Goal: Transaction & Acquisition: Purchase product/service

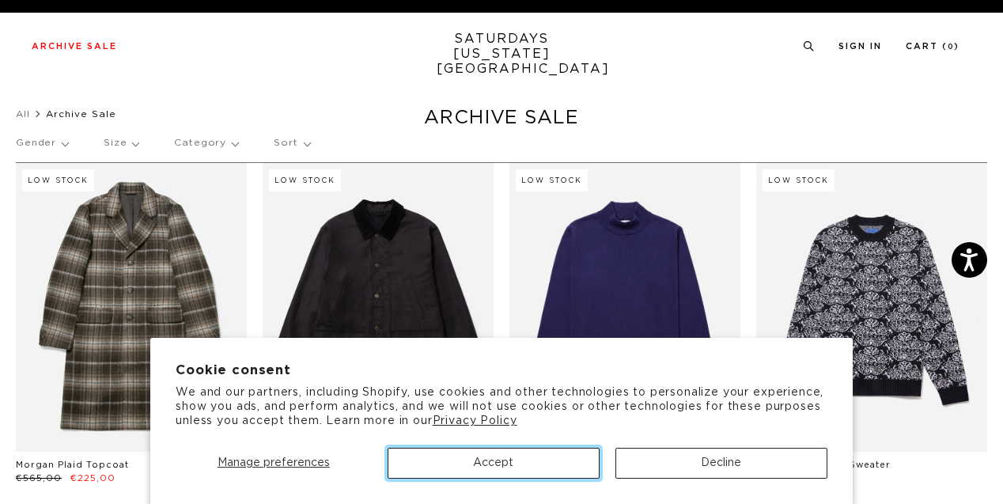
click at [492, 466] on button "Accept" at bounding box center [493, 463] width 212 height 31
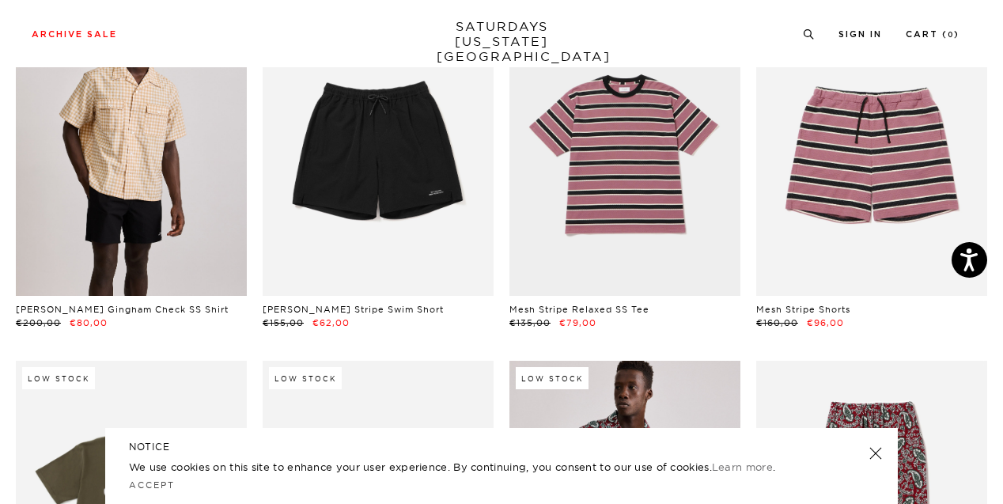
scroll to position [4059, 0]
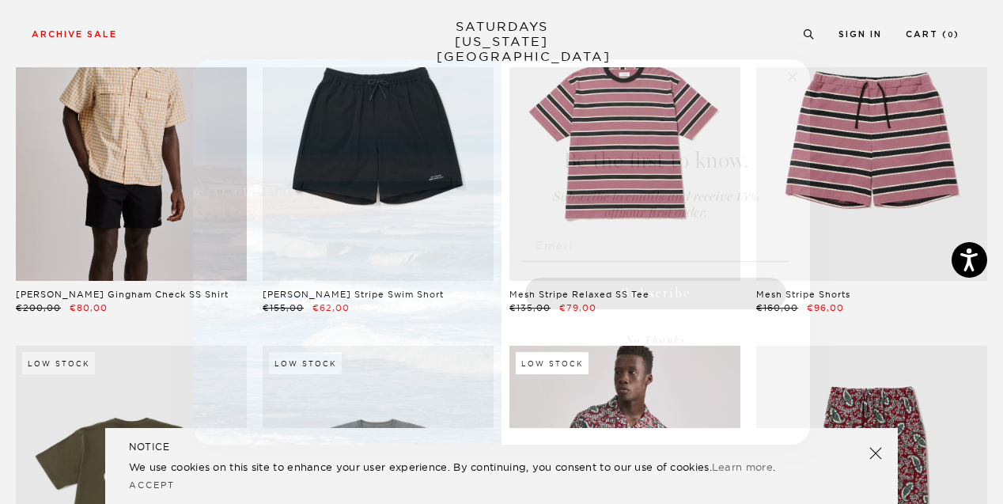
click at [796, 79] on icon "Close dialog" at bounding box center [792, 77] width 8 height 8
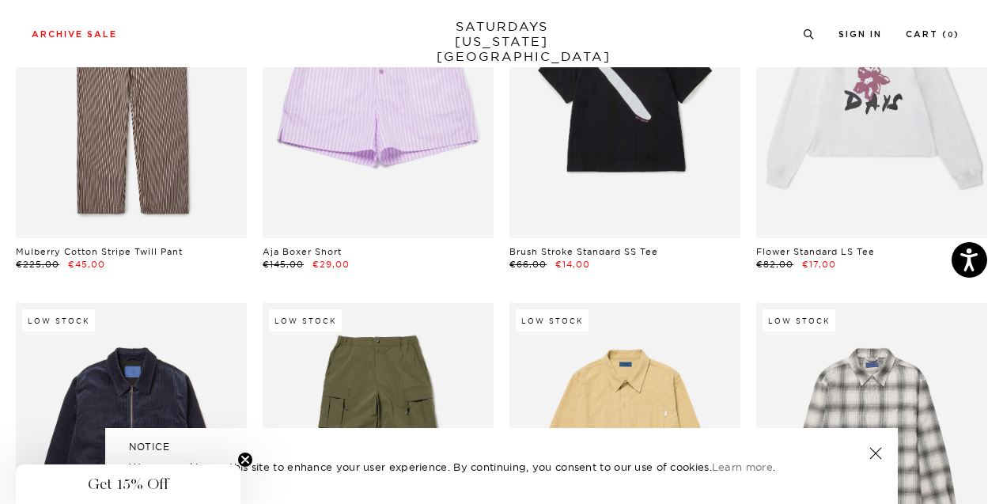
scroll to position [15825, 0]
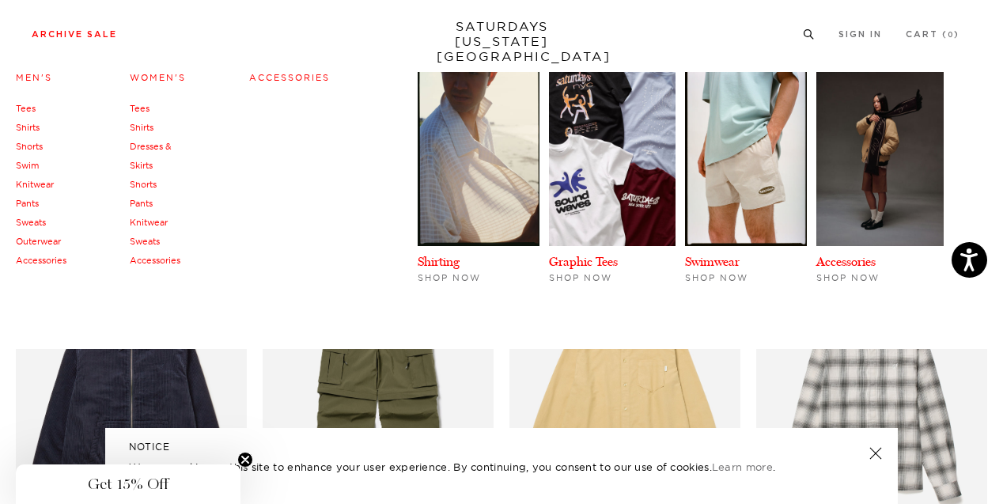
click at [138, 183] on link "Shorts" at bounding box center [143, 184] width 27 height 11
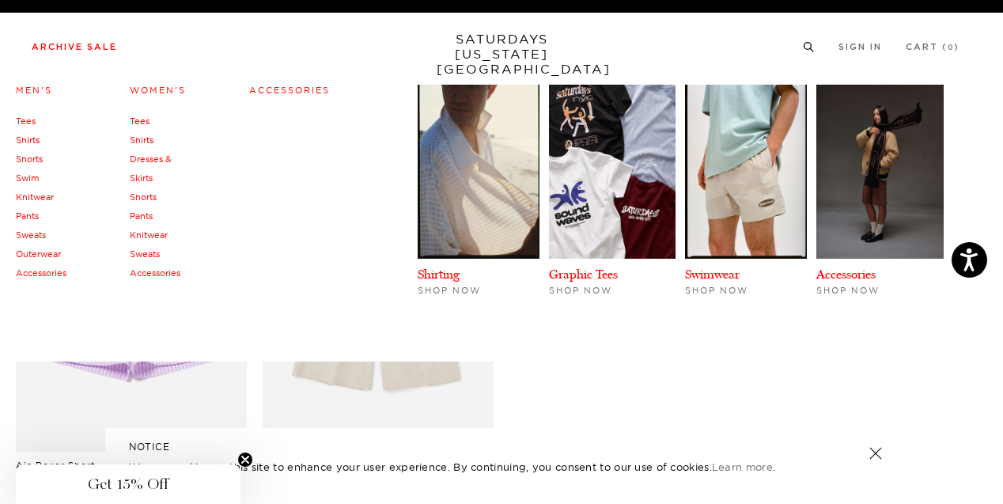
click at [25, 175] on link "Swim" at bounding box center [27, 177] width 23 height 11
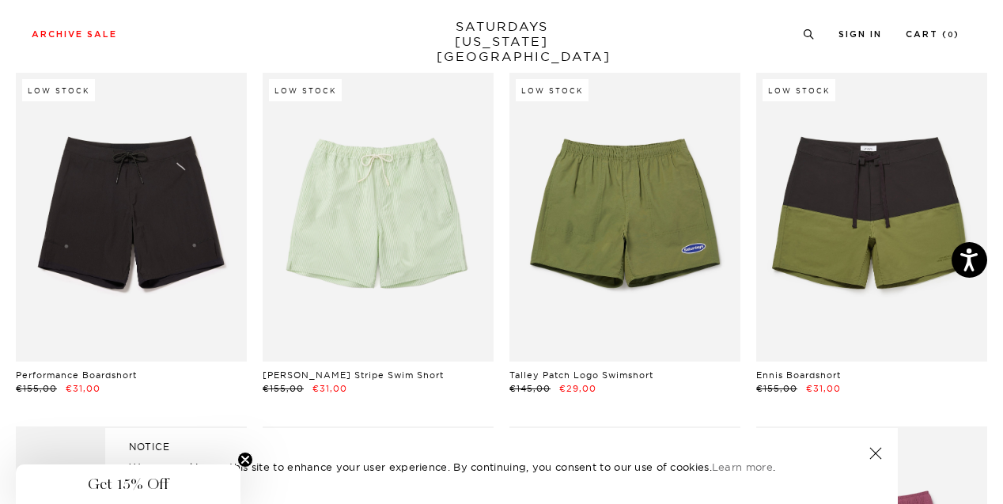
scroll to position [489, 0]
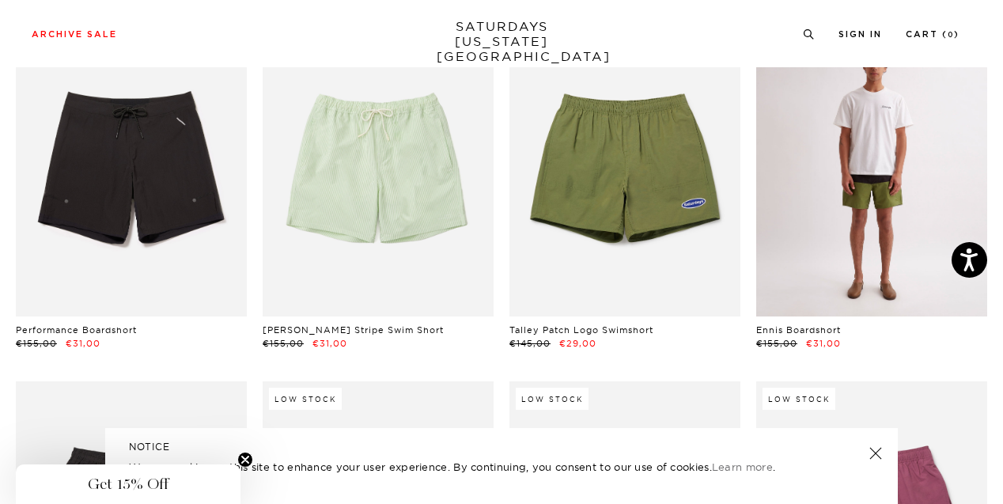
click at [904, 208] on link at bounding box center [871, 172] width 231 height 289
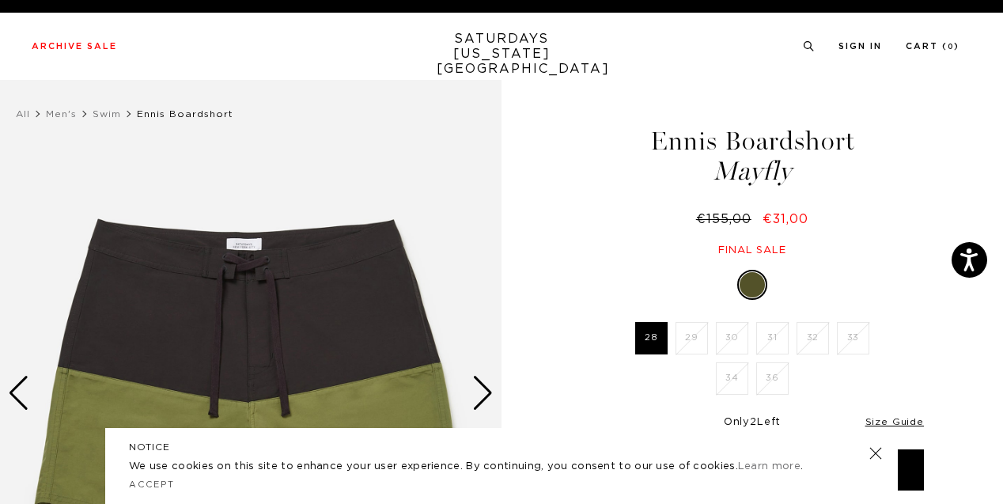
click at [609, 218] on div "€155,00 €31,00" at bounding box center [752, 219] width 348 height 17
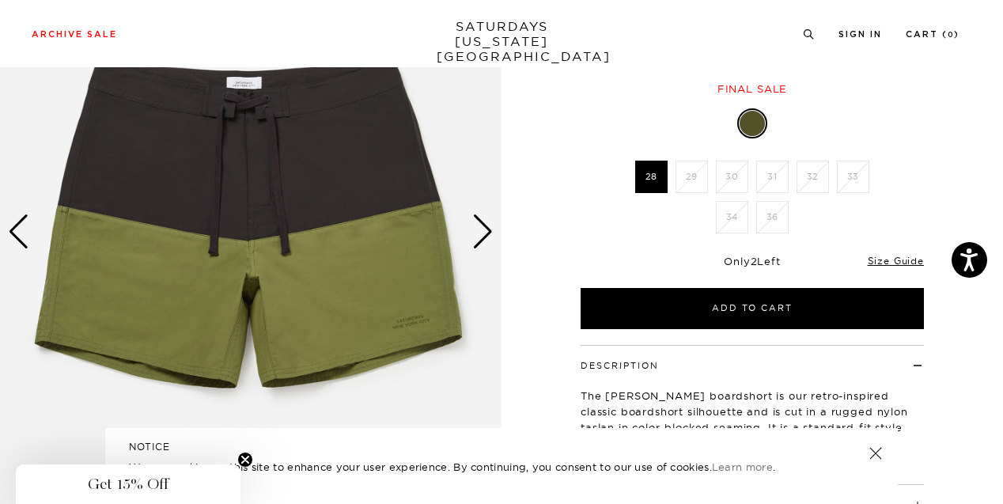
scroll to position [162, 0]
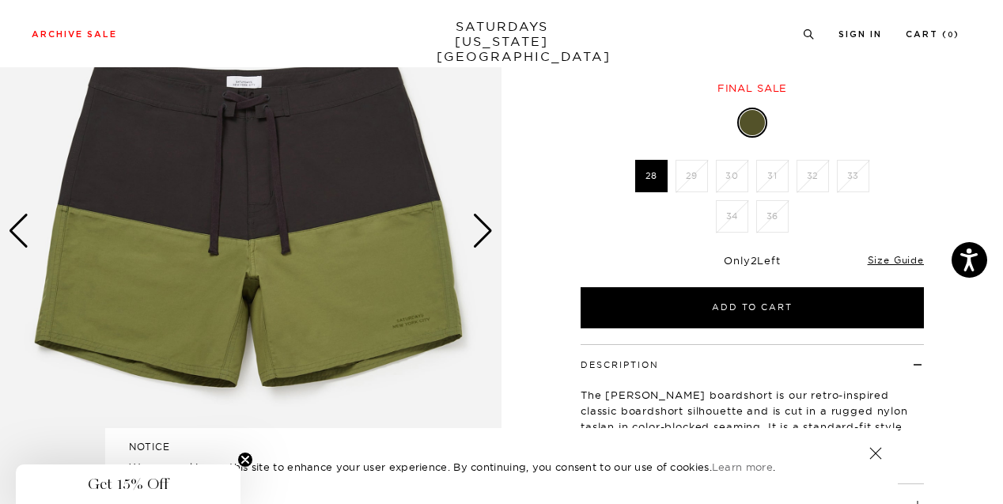
click at [478, 236] on div "Next slide" at bounding box center [482, 231] width 21 height 35
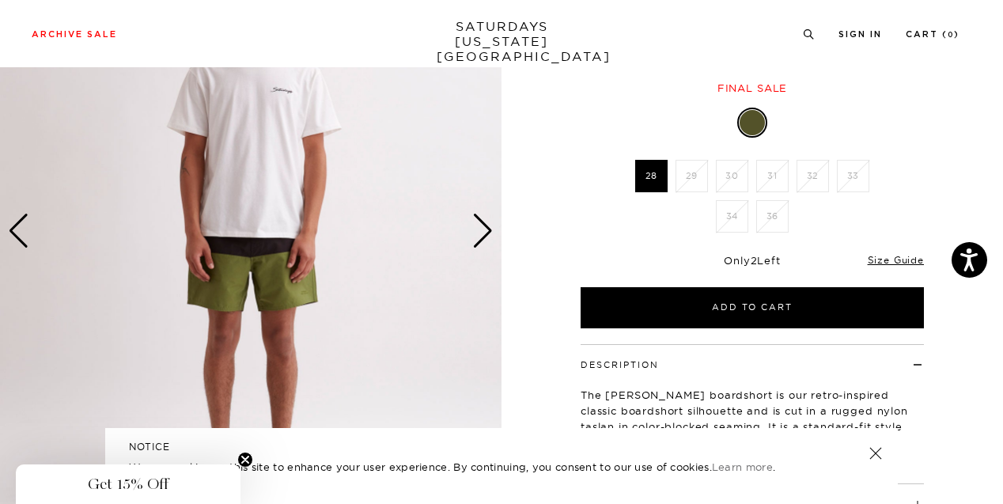
click at [478, 236] on div "Next slide" at bounding box center [482, 231] width 21 height 35
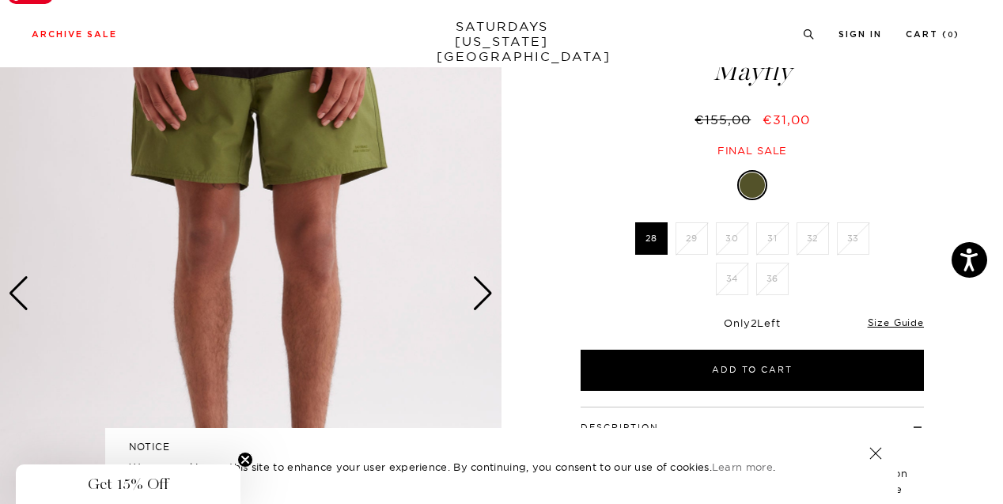
scroll to position [100, 0]
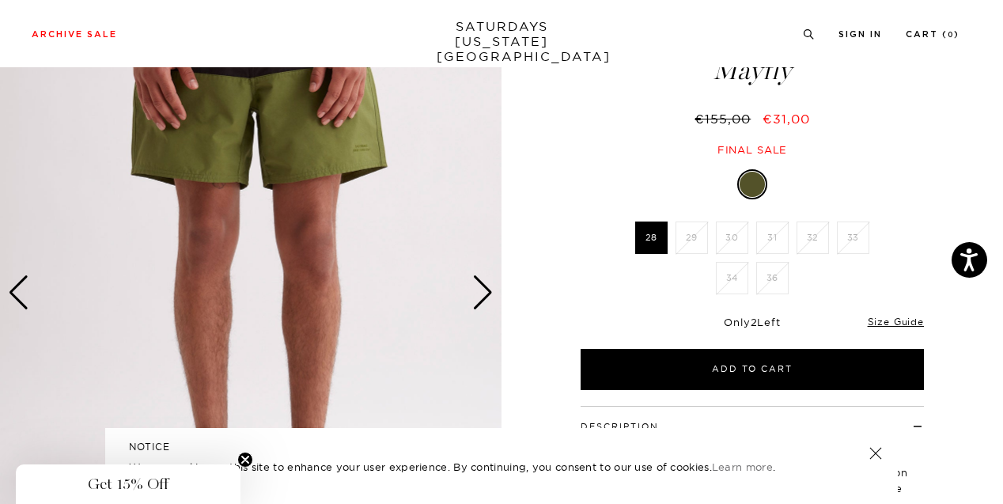
click at [484, 296] on div "Next slide" at bounding box center [482, 292] width 21 height 35
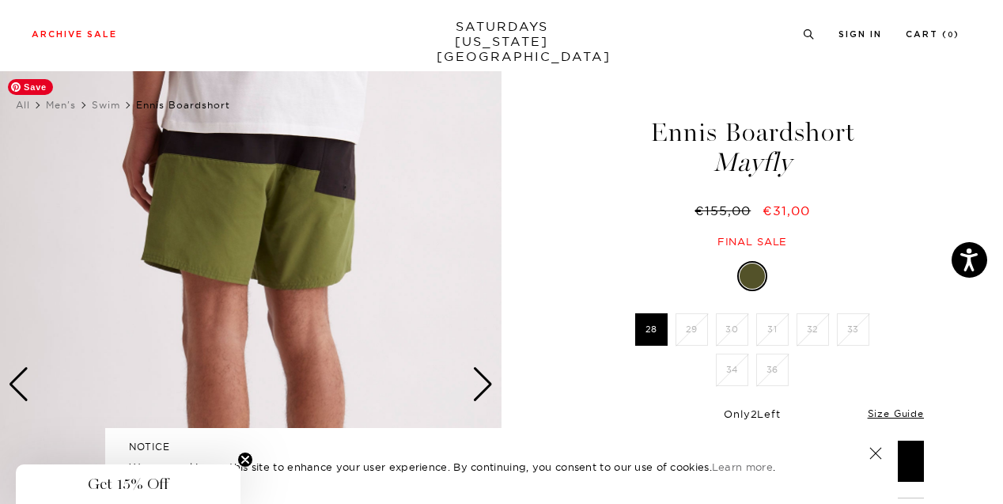
scroll to position [6, 0]
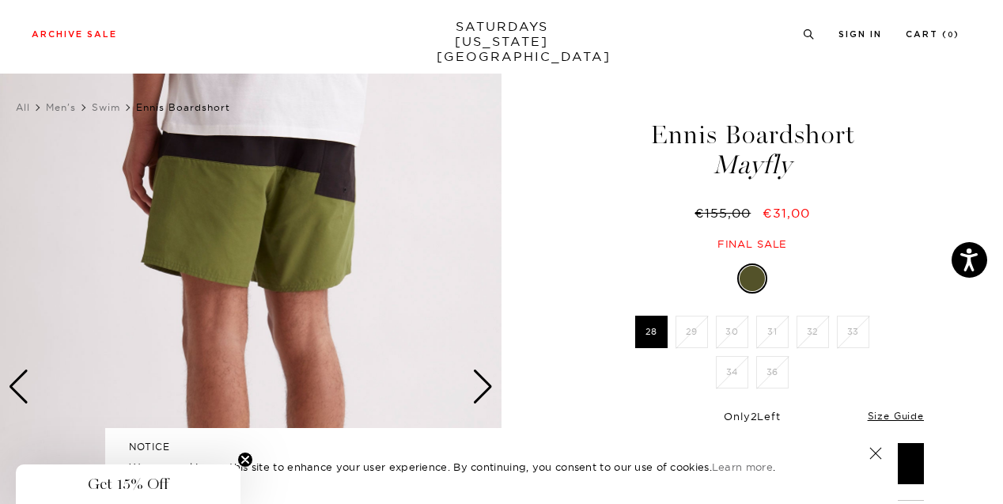
click at [486, 402] on div "Next slide" at bounding box center [482, 386] width 21 height 35
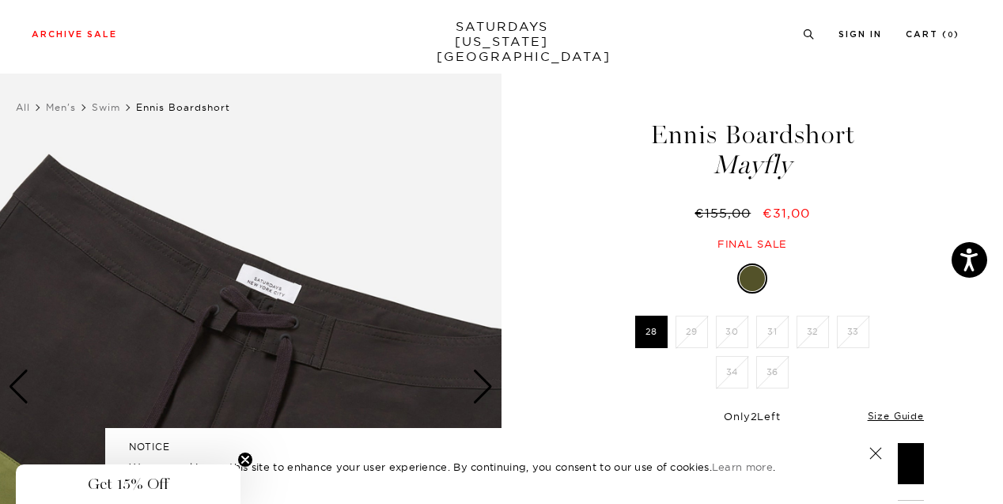
click at [486, 402] on div "Next slide" at bounding box center [482, 386] width 21 height 35
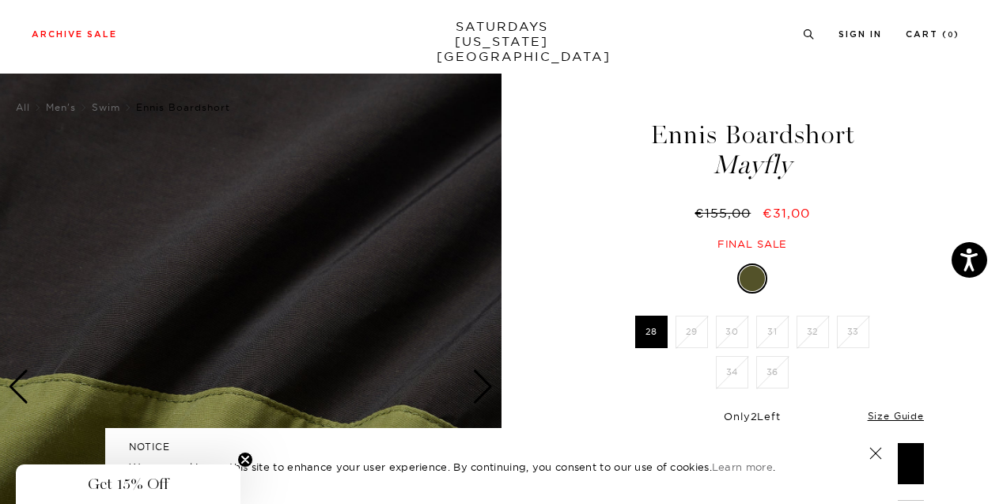
click at [486, 402] on div "Next slide" at bounding box center [482, 386] width 21 height 35
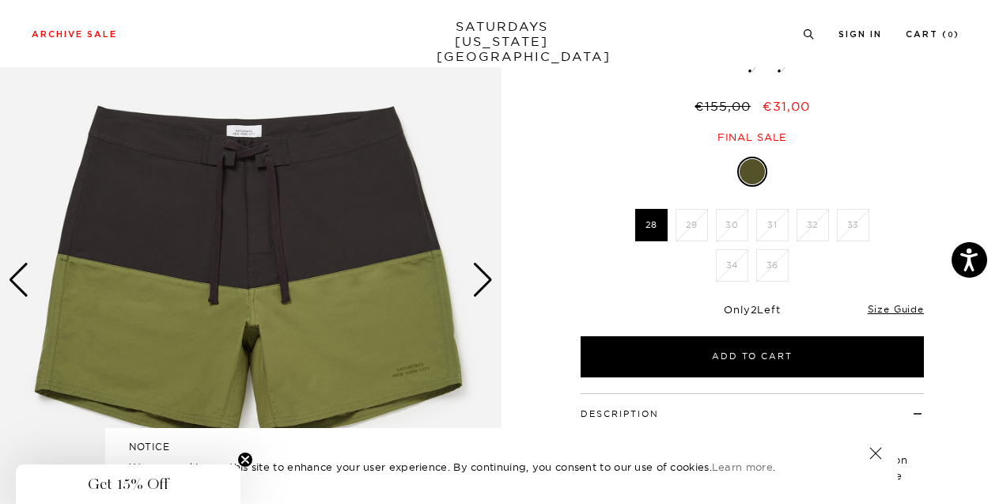
scroll to position [114, 0]
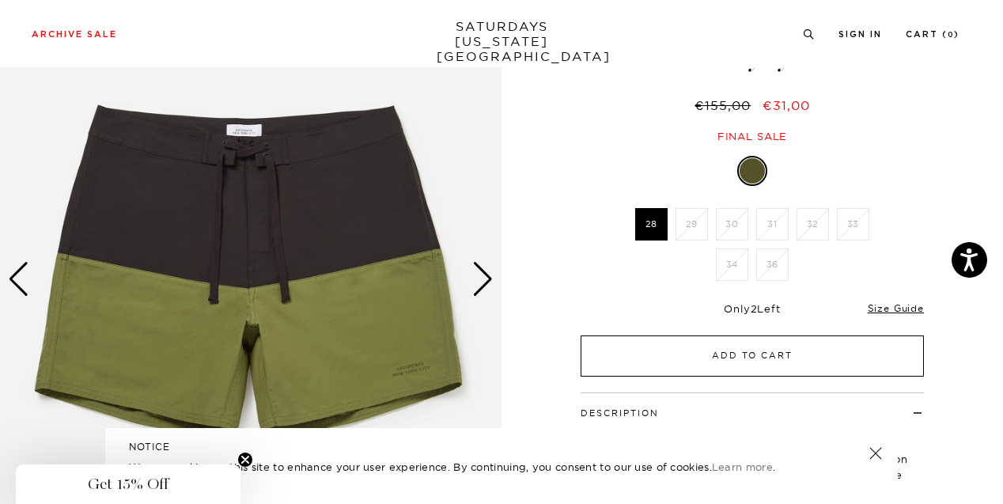
click at [739, 349] on button "Add to Cart" at bounding box center [751, 355] width 343 height 41
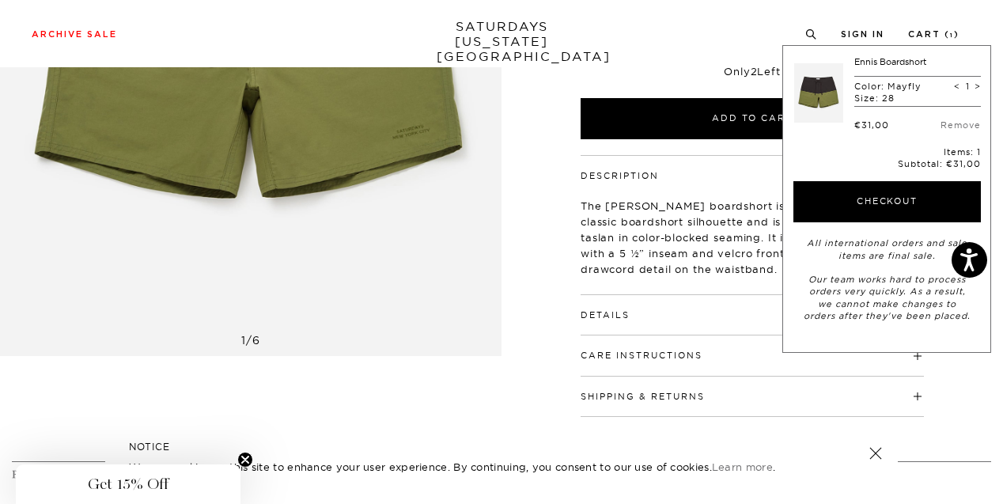
scroll to position [0, 0]
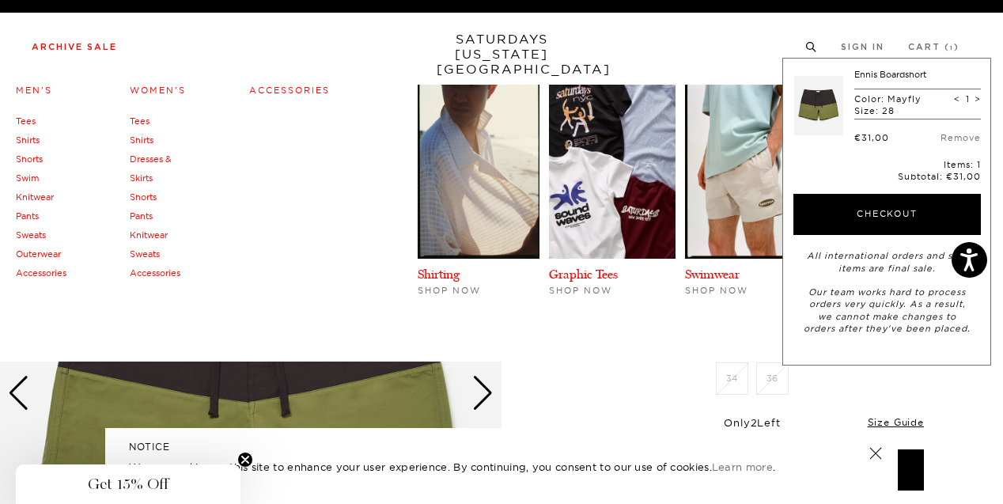
click at [30, 123] on link "Tees" at bounding box center [26, 120] width 20 height 11
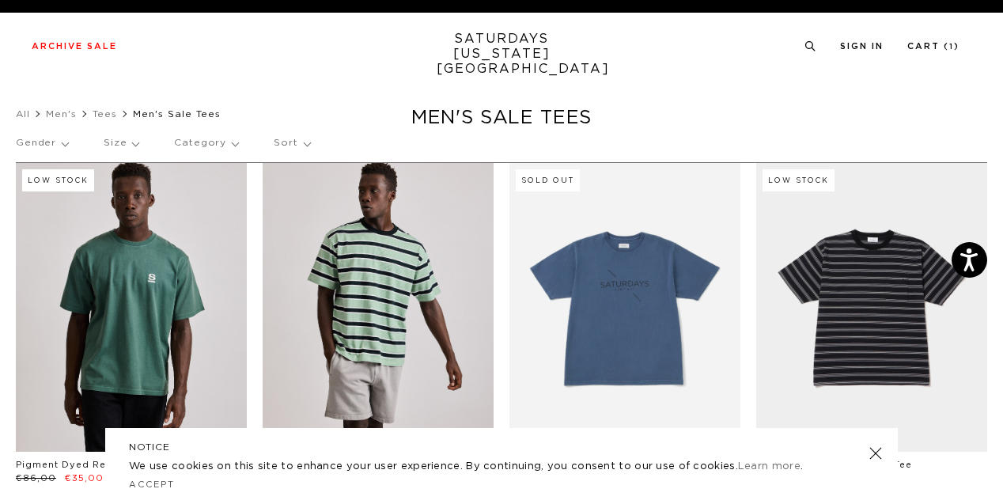
click at [401, 331] on link at bounding box center [378, 307] width 231 height 289
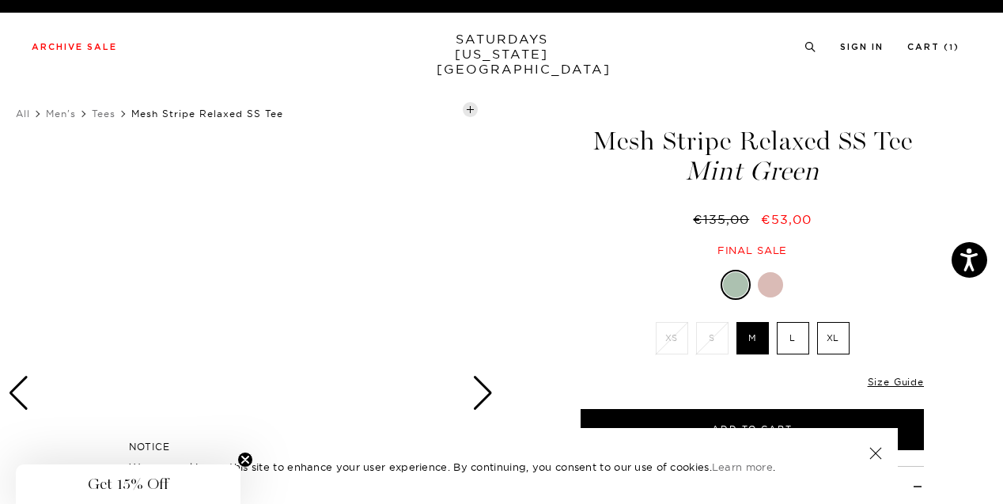
click at [765, 278] on div at bounding box center [770, 284] width 25 height 25
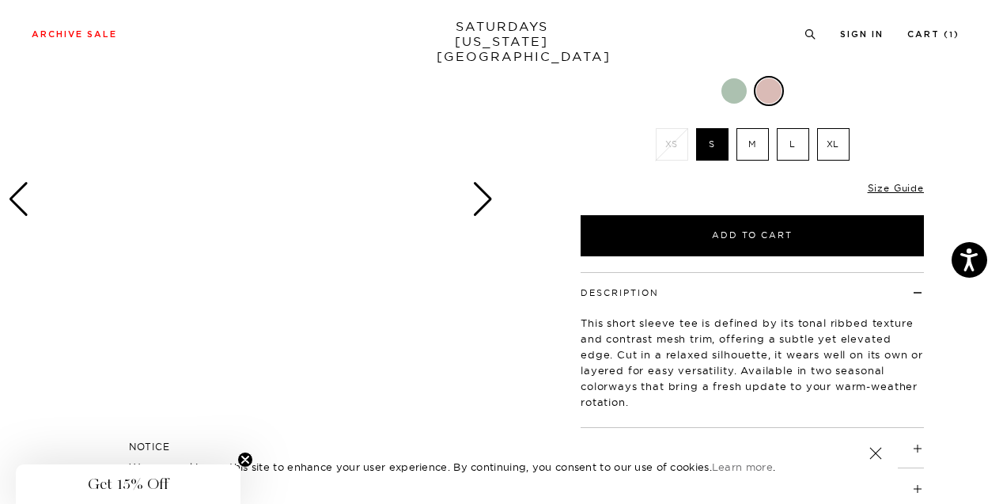
scroll to position [195, 0]
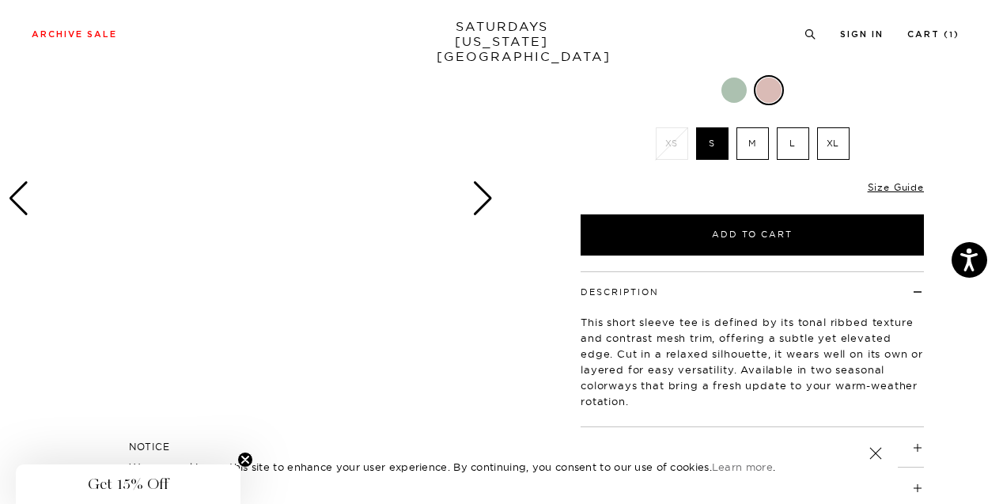
click at [479, 203] on div "Next slide" at bounding box center [482, 198] width 21 height 35
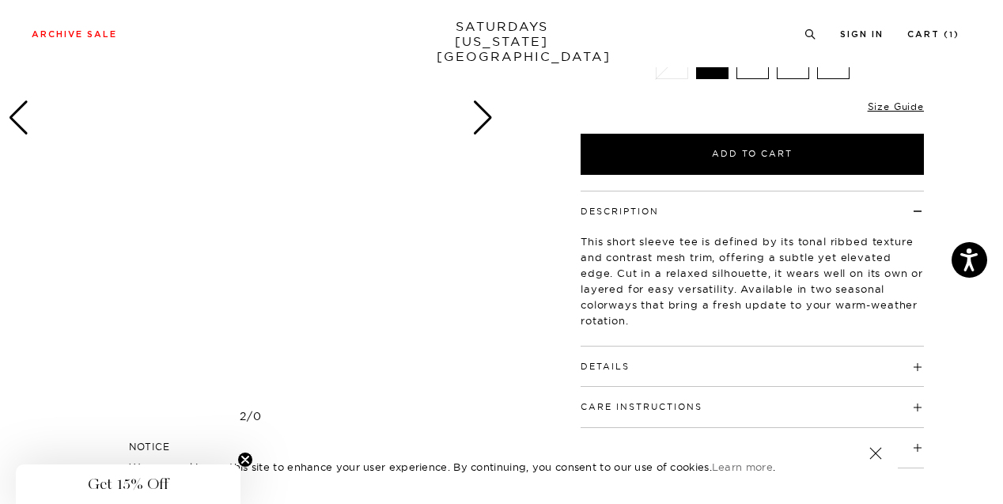
scroll to position [274, 0]
click at [482, 126] on div "Next slide" at bounding box center [482, 118] width 21 height 35
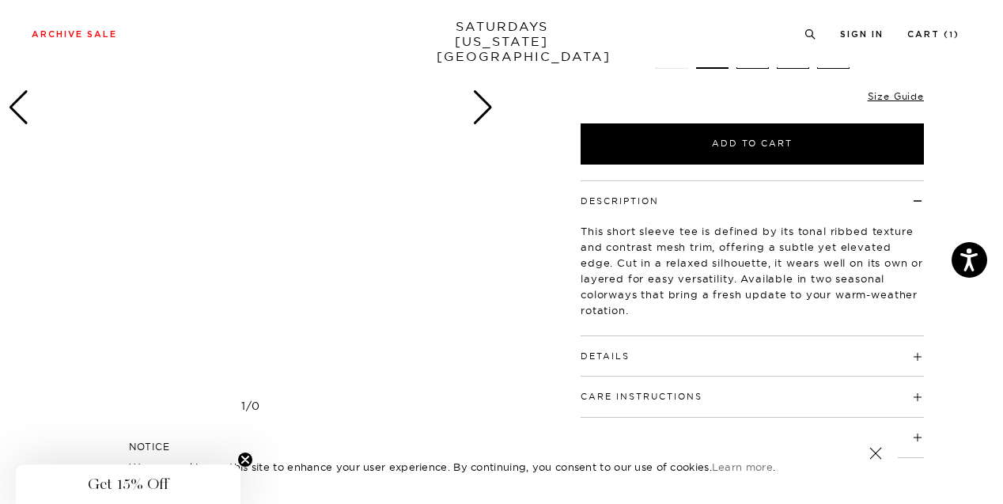
scroll to position [289, 0]
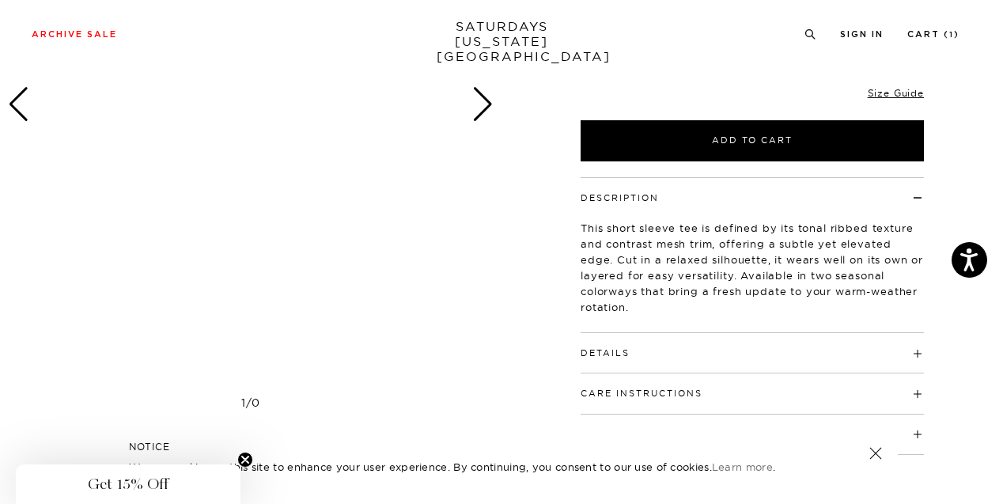
click at [875, 452] on link at bounding box center [875, 453] width 22 height 22
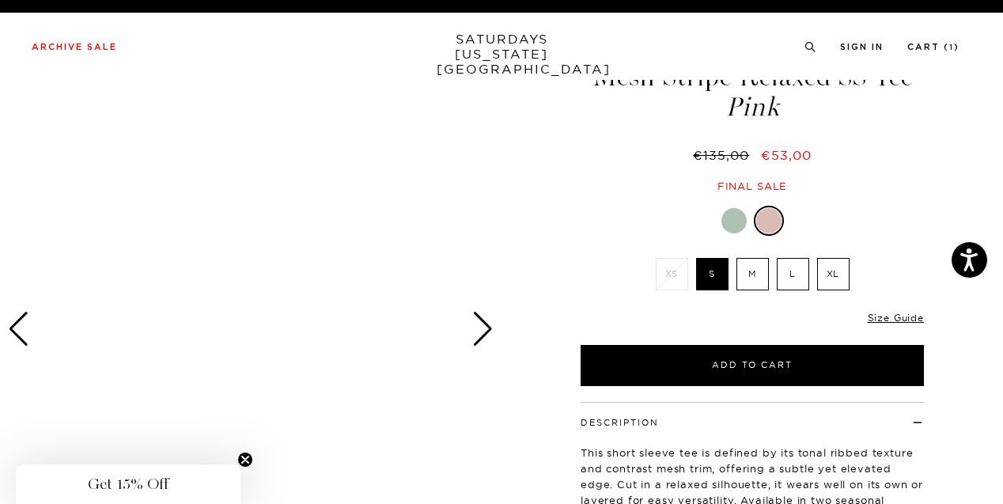
scroll to position [0, 0]
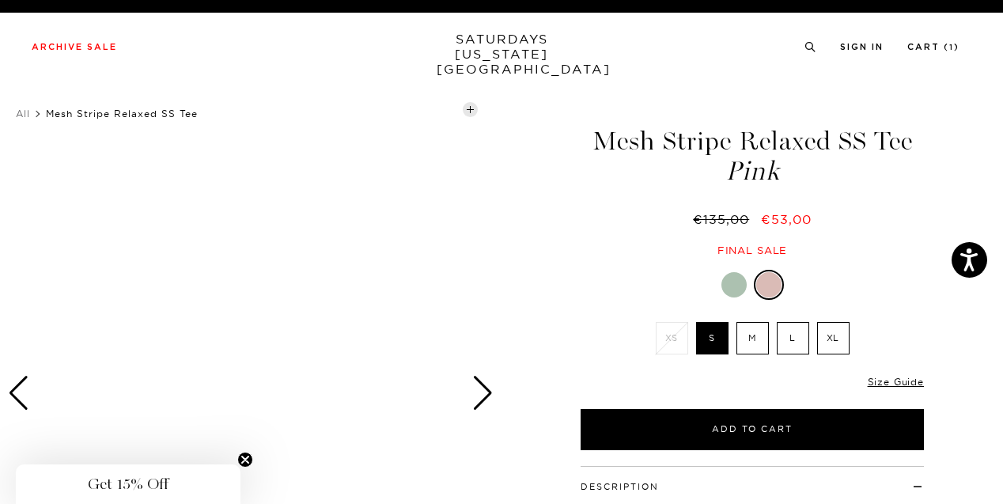
click at [250, 325] on div at bounding box center [250, 393] width 501 height 627
click at [483, 388] on div "Next slide" at bounding box center [482, 393] width 21 height 35
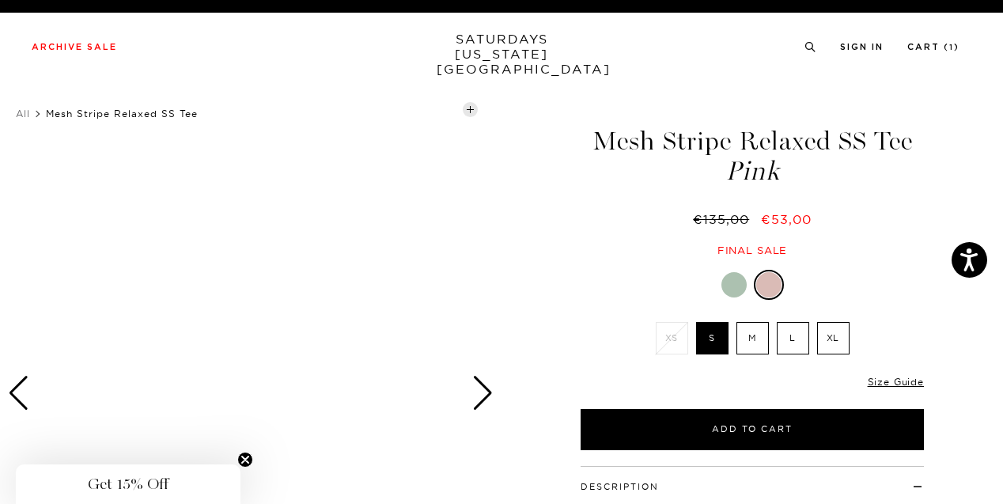
click at [249, 461] on circle "Close teaser" at bounding box center [245, 459] width 15 height 15
click at [251, 359] on div at bounding box center [250, 393] width 501 height 627
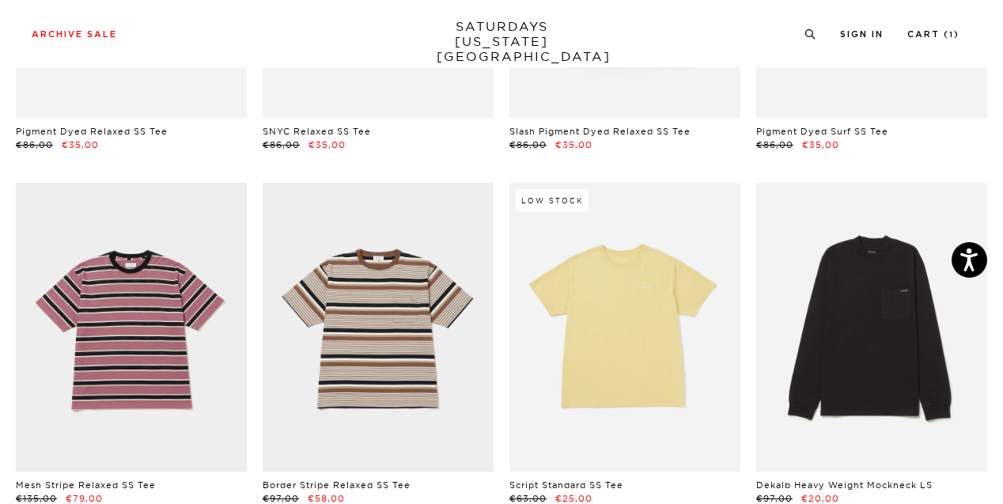
scroll to position [689, 0]
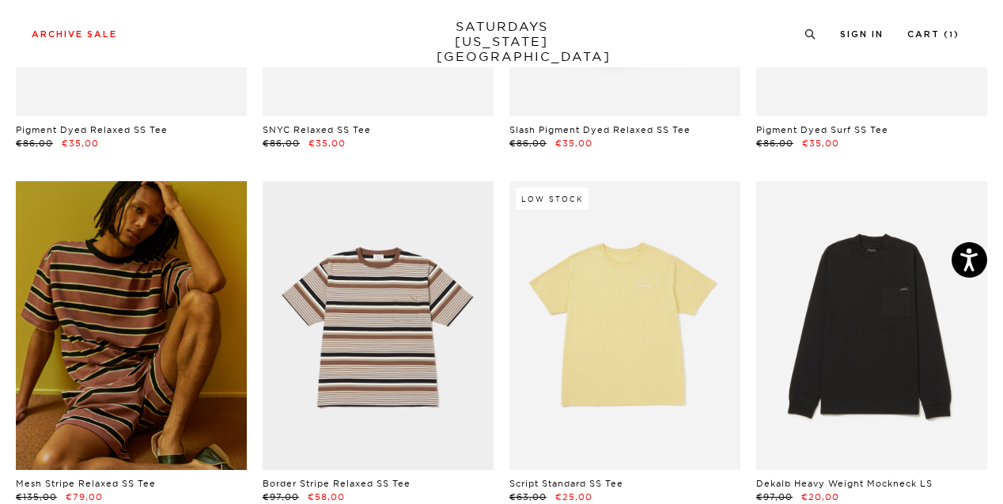
click at [112, 303] on link at bounding box center [131, 325] width 231 height 289
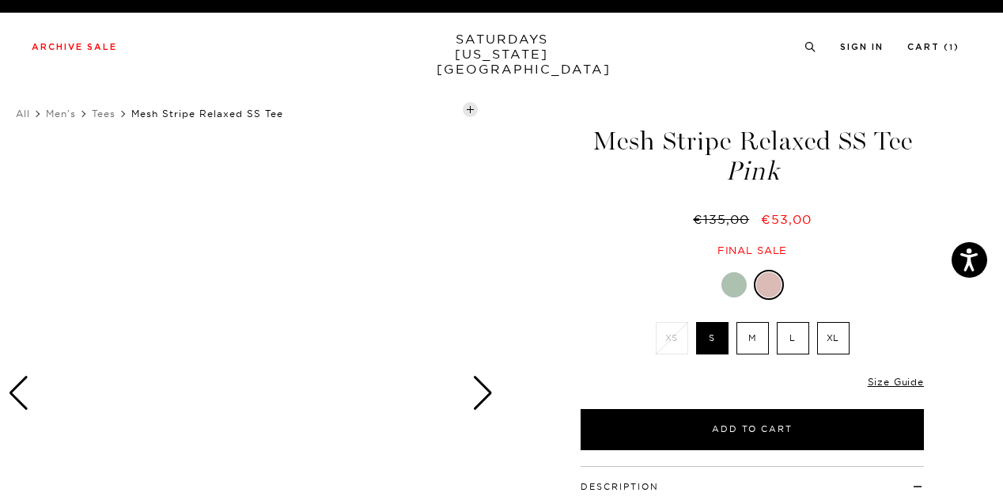
click at [486, 391] on div "Next slide" at bounding box center [482, 393] width 21 height 35
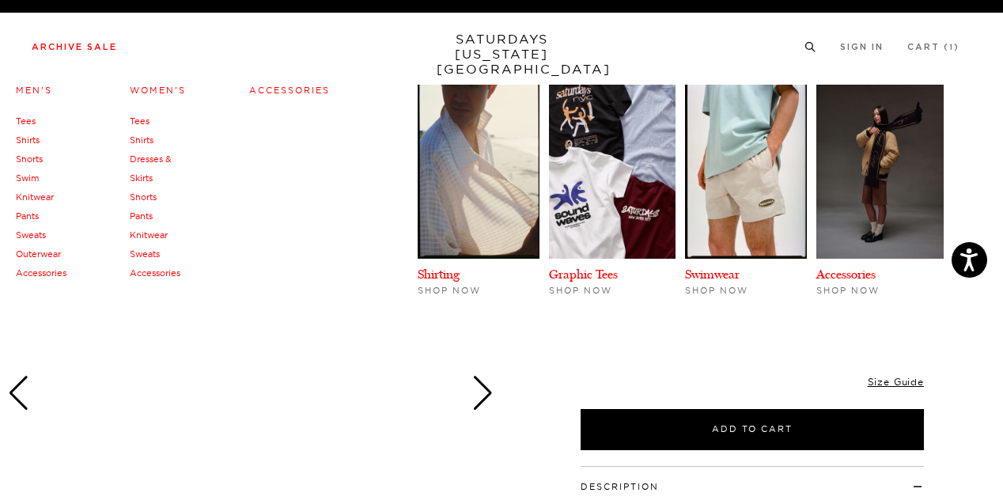
click at [47, 273] on link "Accessories" at bounding box center [41, 272] width 51 height 11
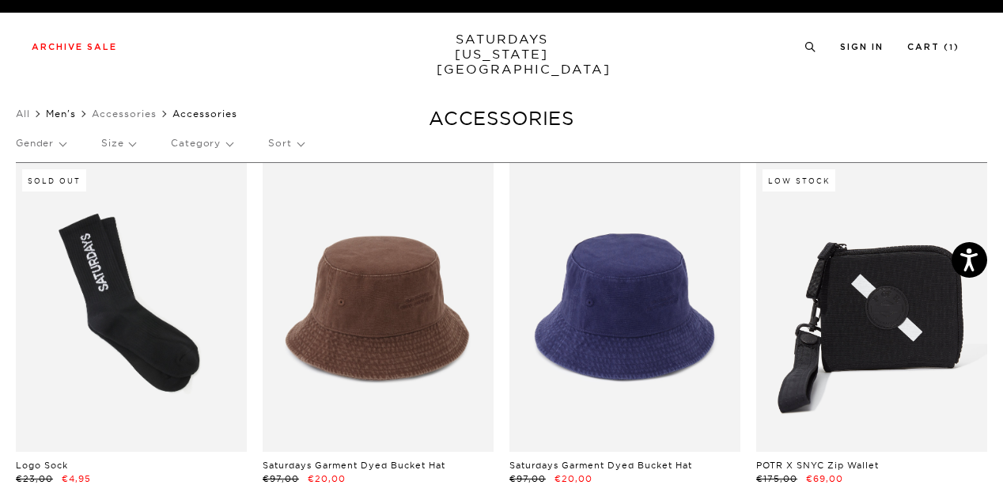
click at [58, 114] on link "Men's" at bounding box center [61, 114] width 30 height 12
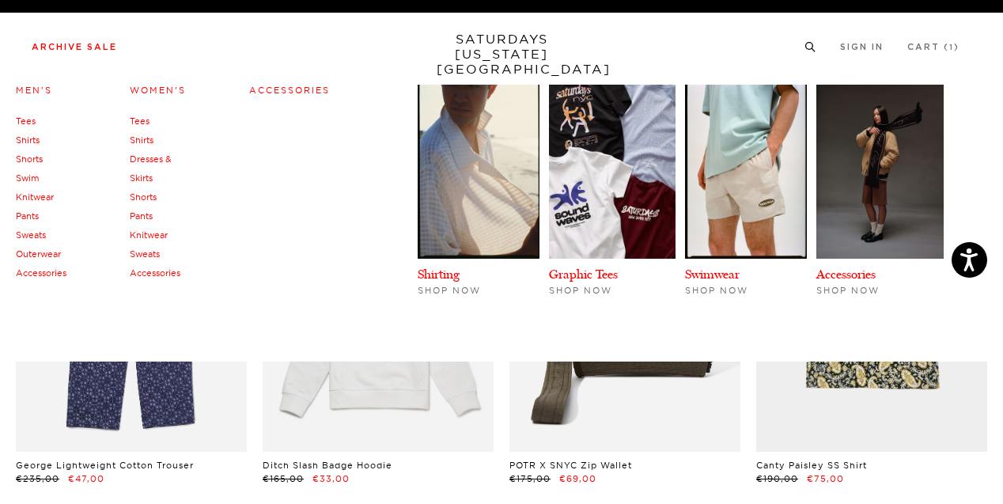
click at [30, 197] on link "Knitwear" at bounding box center [35, 196] width 38 height 11
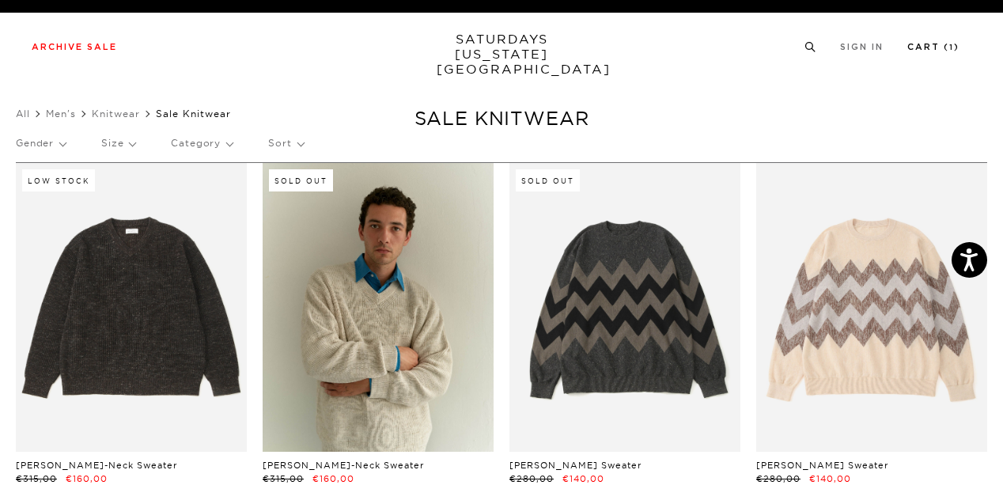
click at [938, 50] on link "Cart ( 1 )" at bounding box center [933, 47] width 52 height 9
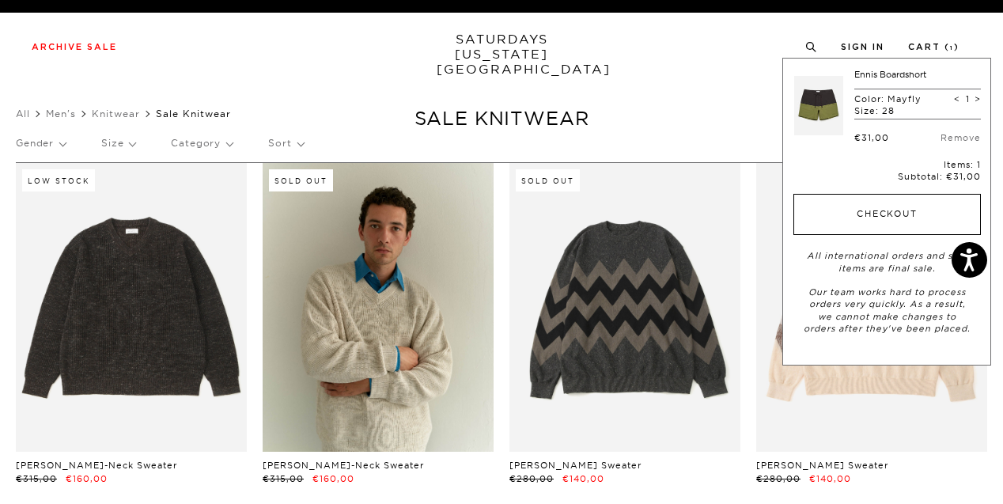
click at [893, 206] on button "Checkout" at bounding box center [886, 214] width 187 height 41
